Goal: Transaction & Acquisition: Purchase product/service

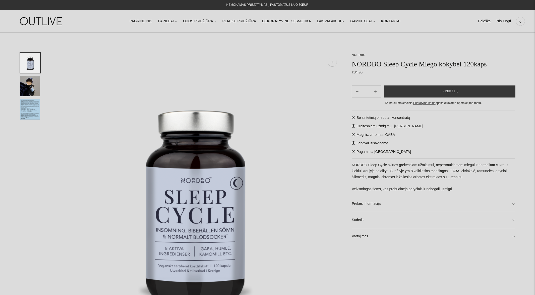
click at [41, 22] on img at bounding box center [41, 21] width 63 height 17
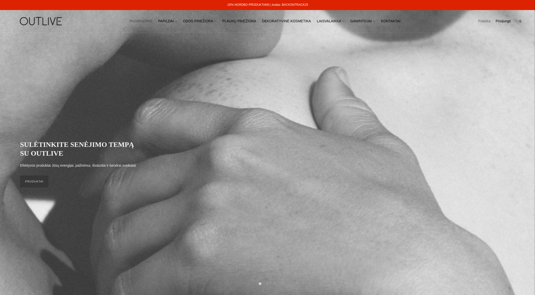
click at [479, 21] on link "Paieška" at bounding box center [484, 21] width 13 height 11
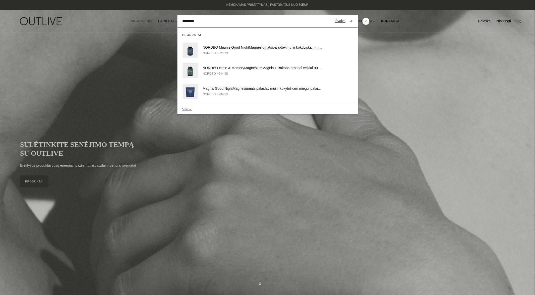
type input "*********"
click at [346, 16] on button "submit" at bounding box center [350, 21] width 9 height 10
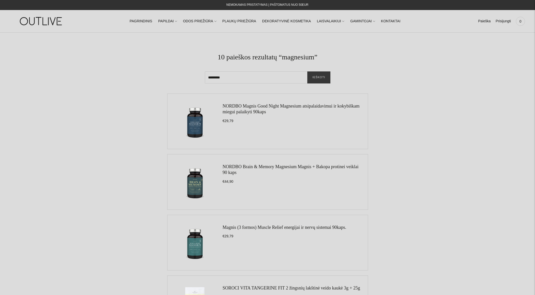
click at [265, 106] on link "NORDBO Magnis Good Night Magnesium atsipalaidavimui ir kokybiškam miegui palaik…" at bounding box center [291, 109] width 137 height 11
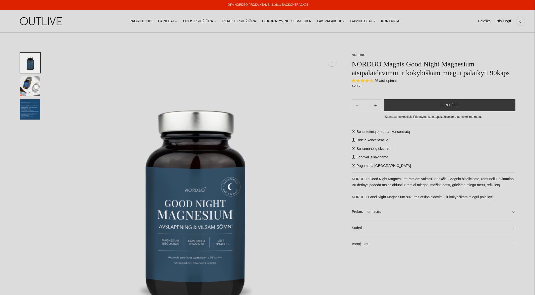
select select "**********"
click at [442, 108] on span "Į krepšelį" at bounding box center [449, 105] width 18 height 5
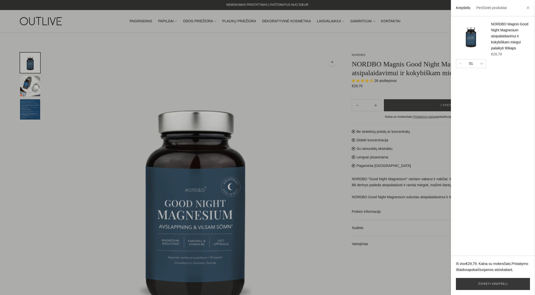
drag, startPoint x: 281, startPoint y: 160, endPoint x: 284, endPoint y: 159, distance: 3.3
click at [281, 160] on div at bounding box center [267, 147] width 535 height 295
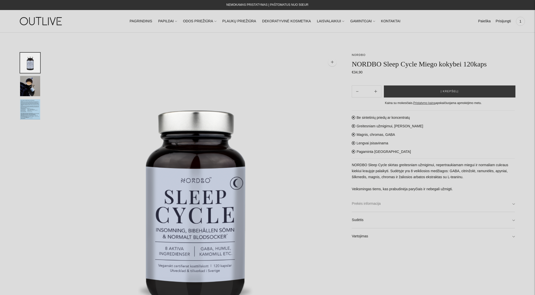
click at [364, 204] on link "Prekės informacija" at bounding box center [432, 204] width 163 height 16
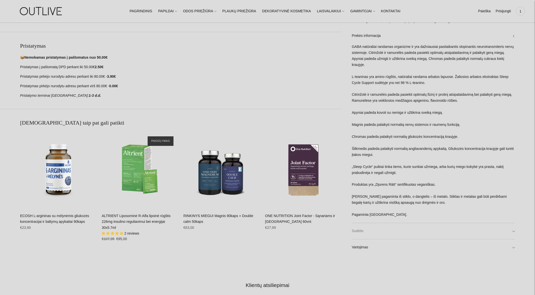
scroll to position [322, 0]
click at [373, 248] on link "Vartojimas" at bounding box center [432, 248] width 163 height 16
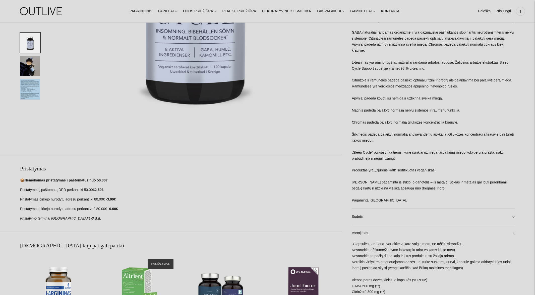
scroll to position [0, 0]
